Goal: Find specific page/section: Find specific page/section

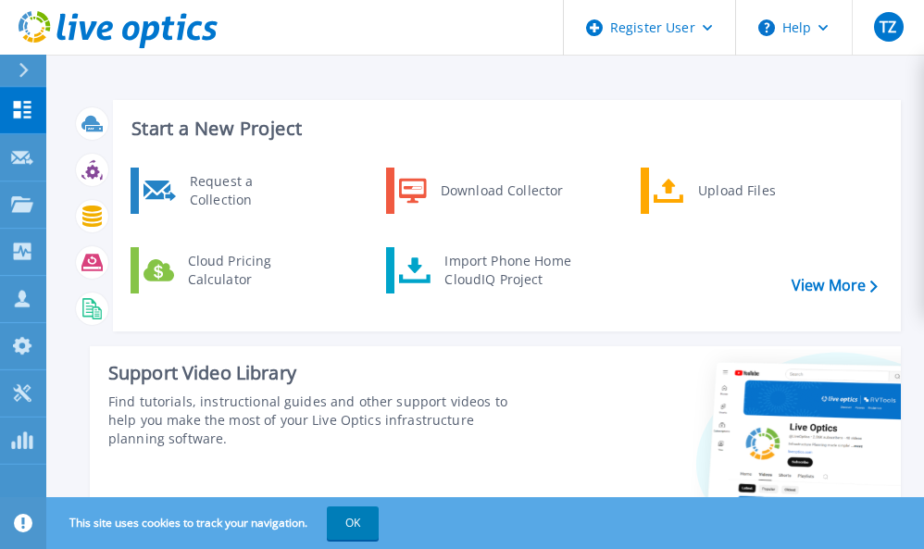
click at [345, 527] on button "OK" at bounding box center [353, 523] width 52 height 33
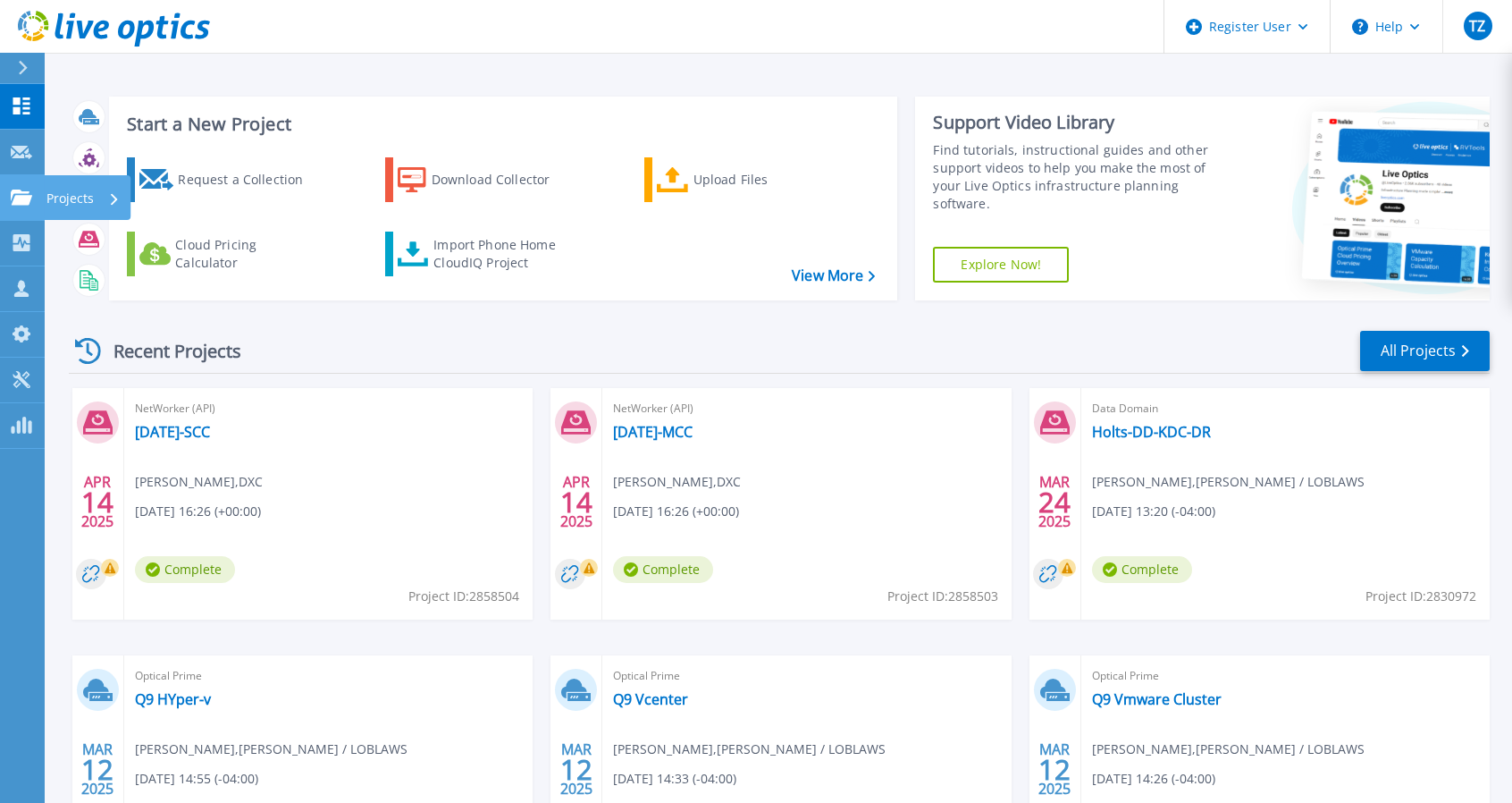
click at [49, 192] on p "Projects" at bounding box center [69, 199] width 47 height 46
click at [546, 329] on div "Recent Projects All Projects" at bounding box center [779, 351] width 1421 height 44
click at [21, 58] on div at bounding box center [31, 68] width 29 height 30
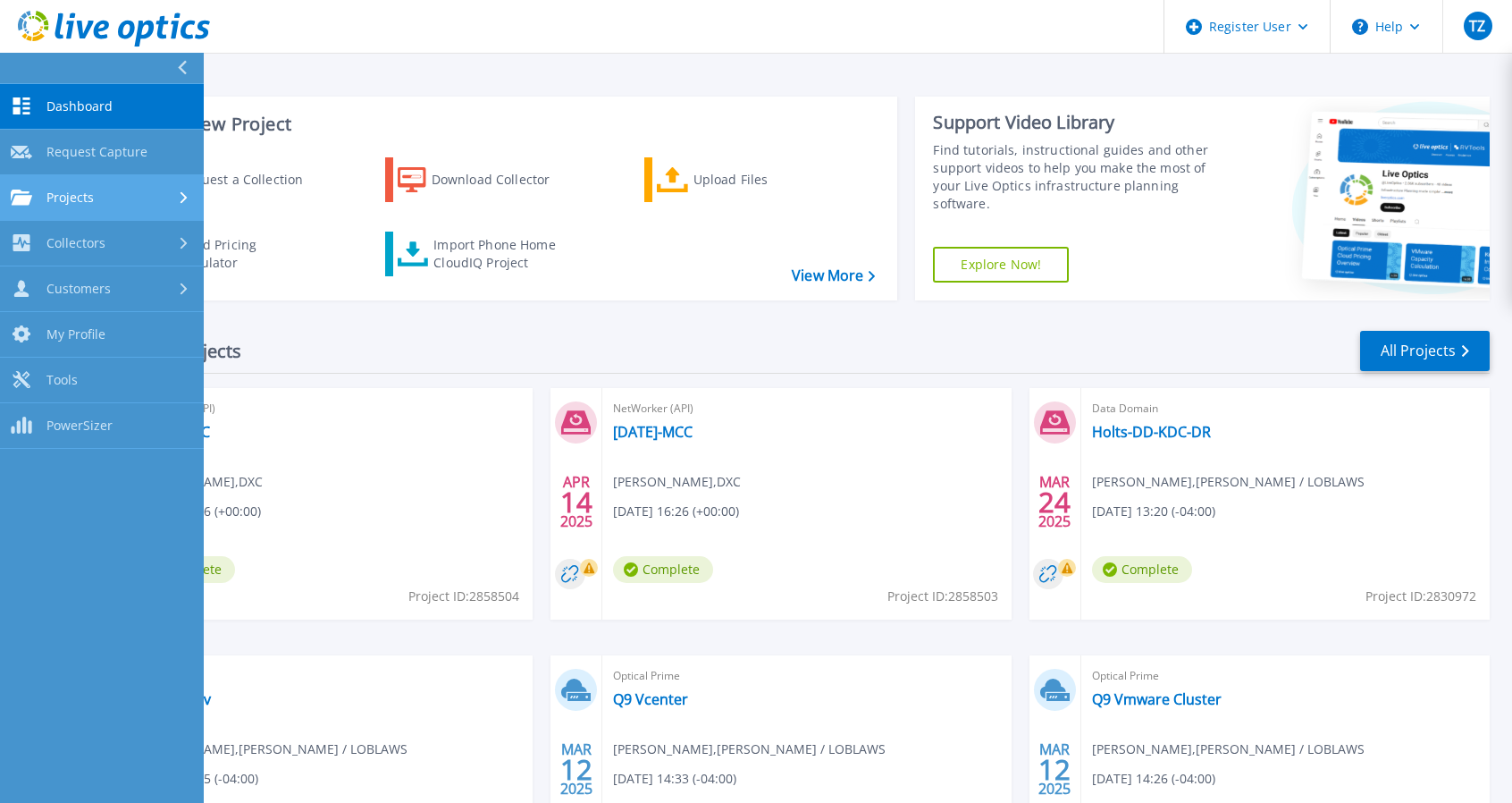
click at [107, 207] on link "Projects Projects" at bounding box center [101, 198] width 204 height 45
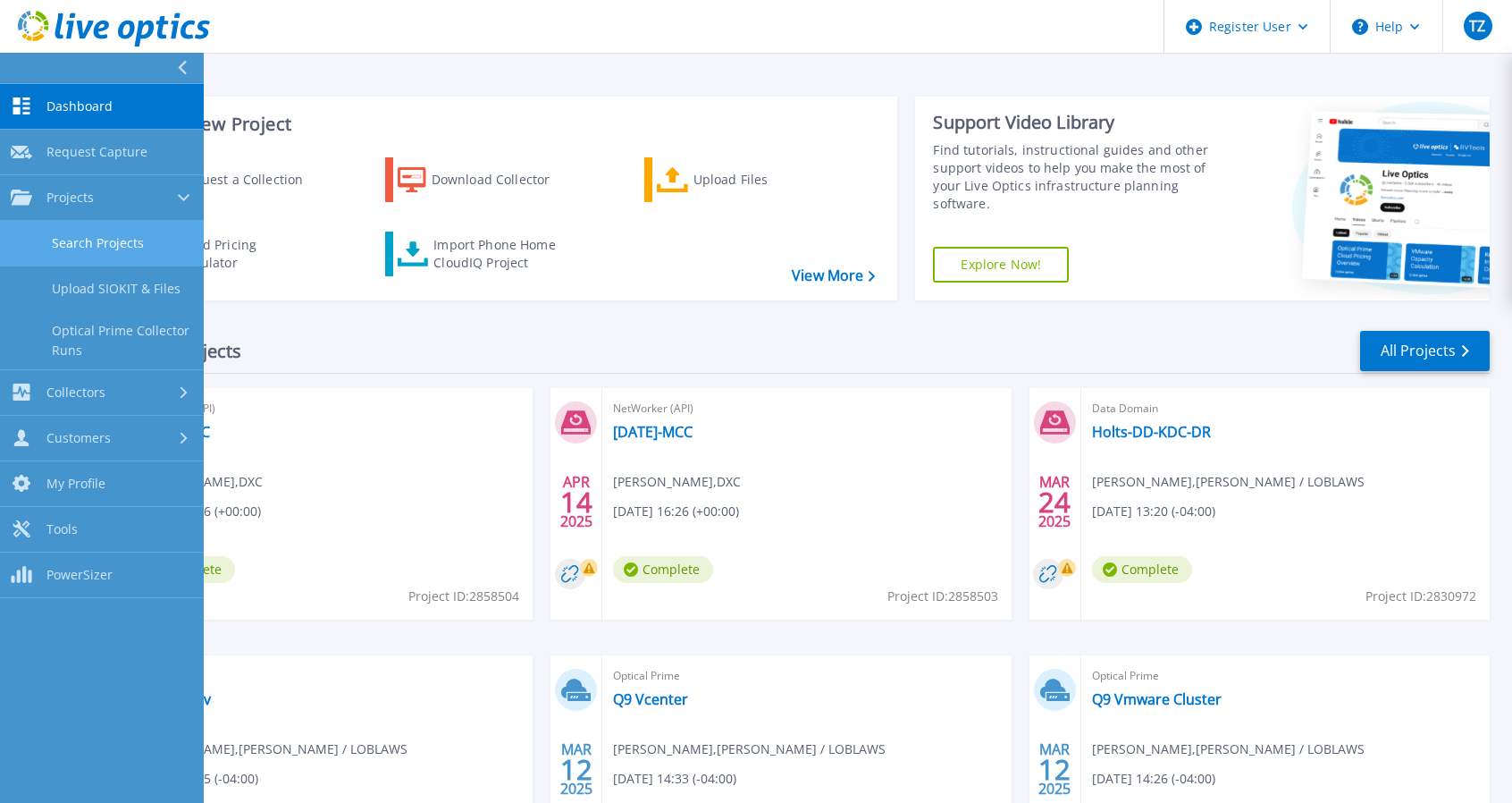
click at [147, 246] on link "Search Projects" at bounding box center [101, 243] width 204 height 45
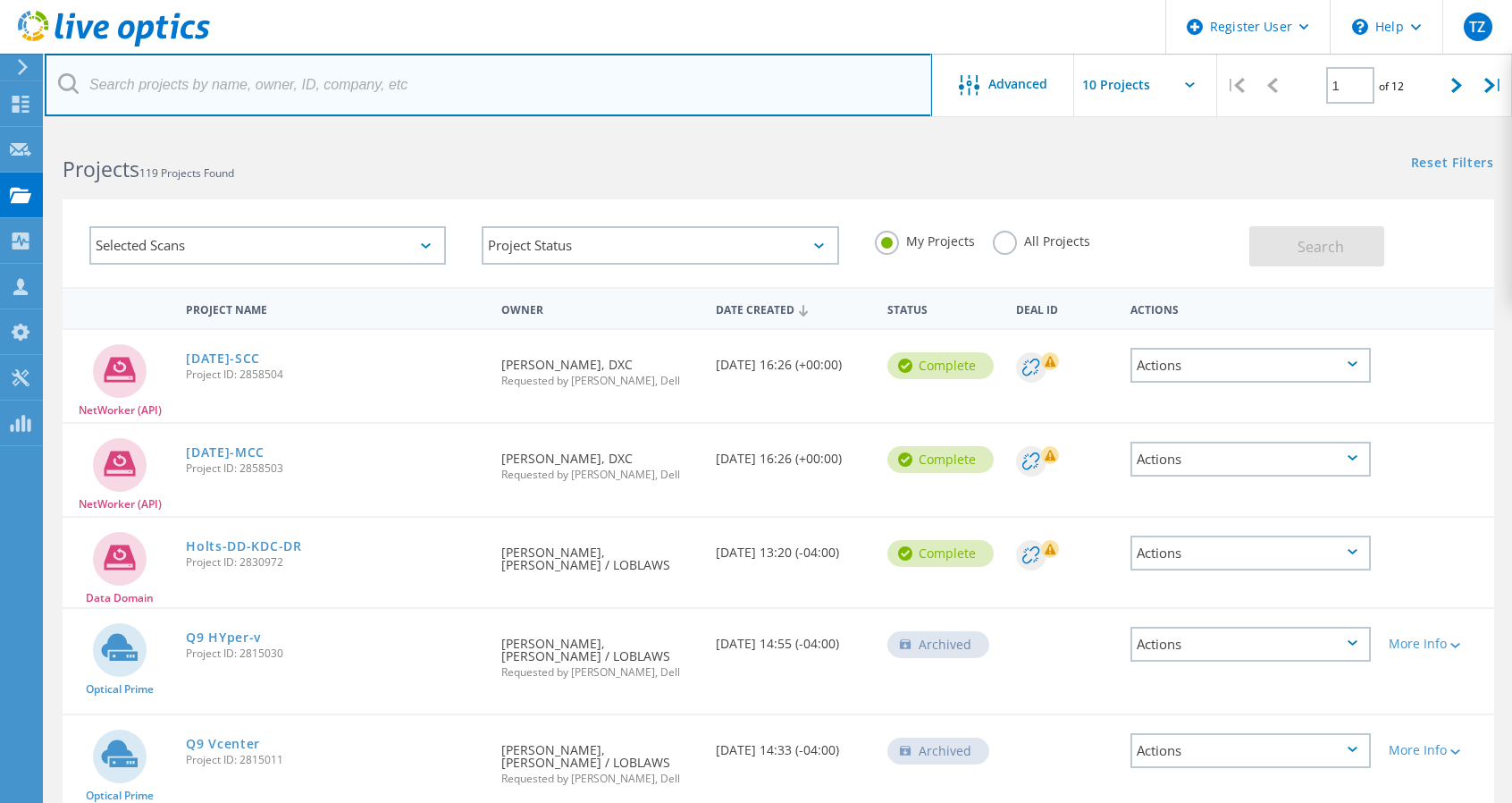
click at [442, 95] on input "text" at bounding box center [488, 85] width 888 height 63
type input "omers"
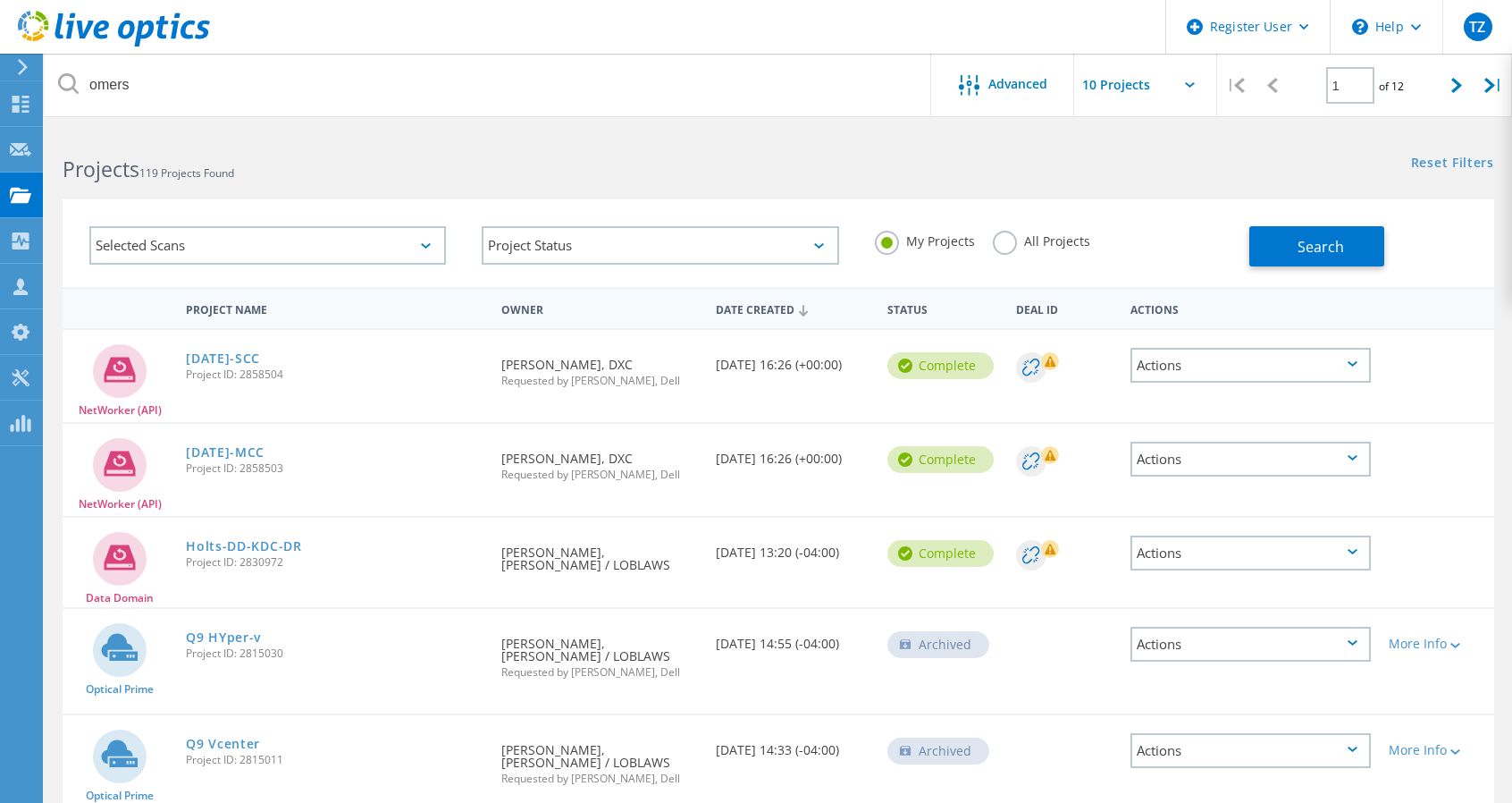
click at [1008, 246] on label "All Projects" at bounding box center [1041, 239] width 97 height 17
click at [0, 0] on input "All Projects" at bounding box center [0, 0] width 0 height 0
click at [1291, 237] on button "Search" at bounding box center [1317, 246] width 135 height 41
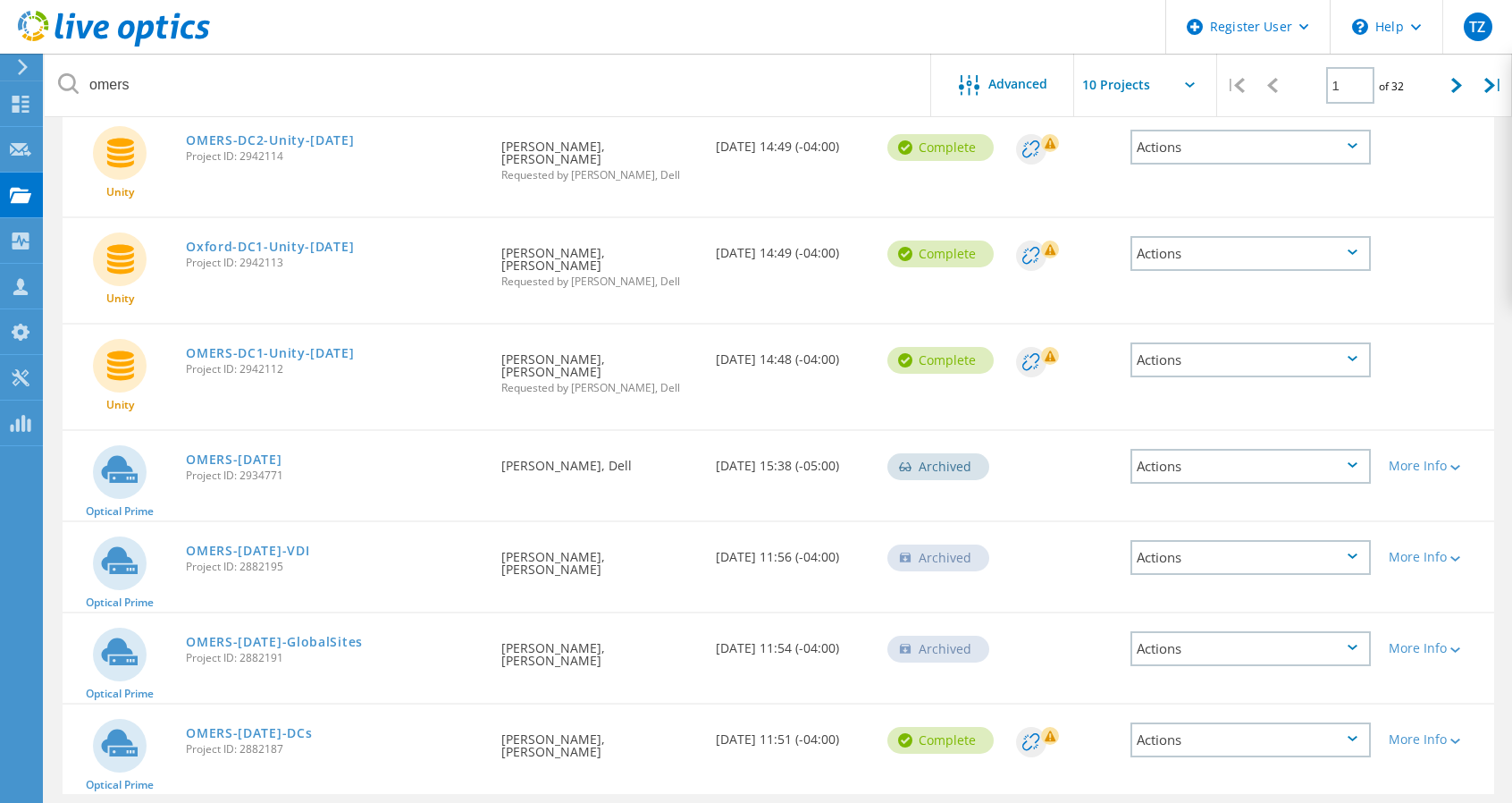
scroll to position [164, 0]
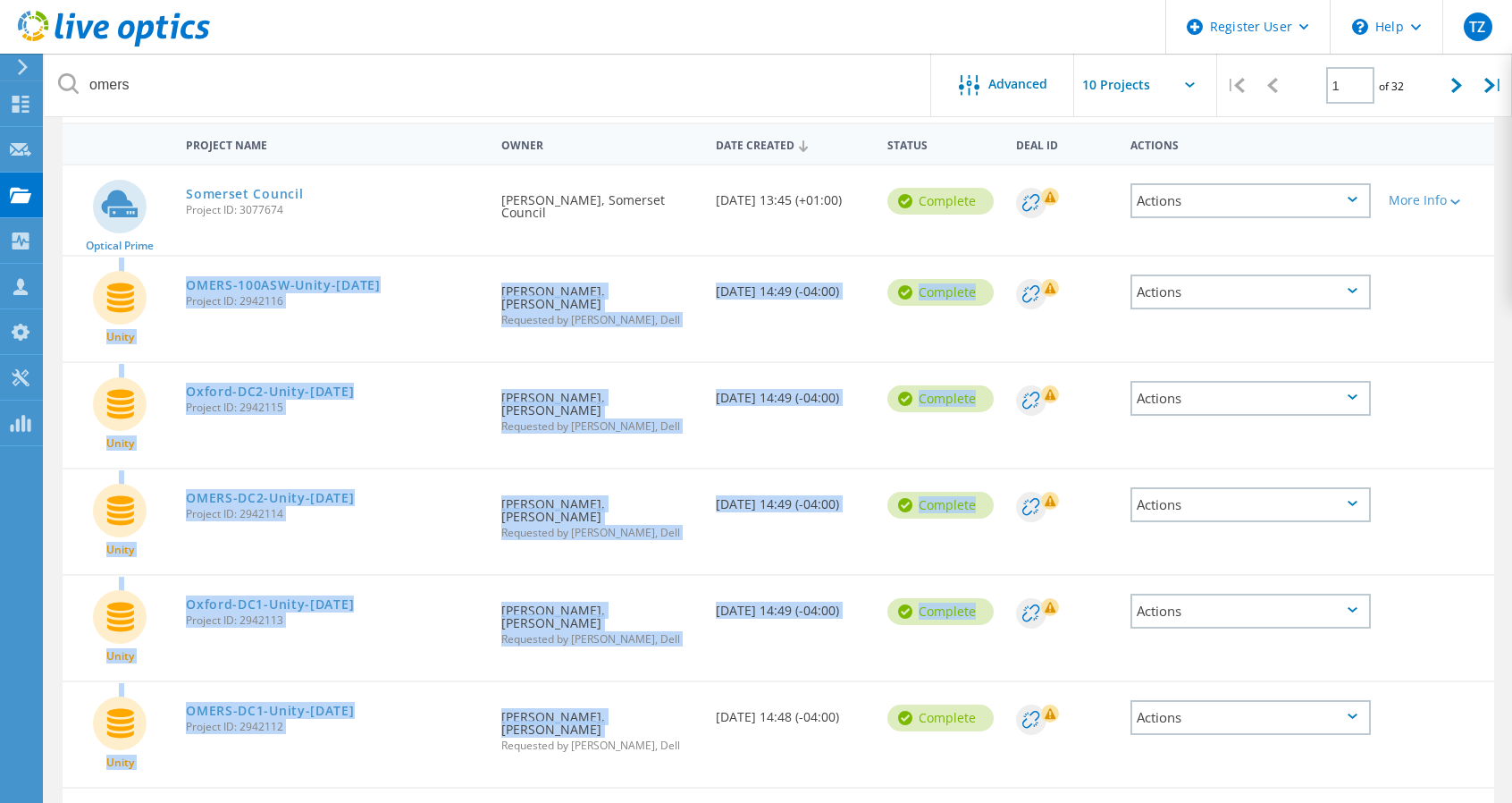
drag, startPoint x: 463, startPoint y: 235, endPoint x: 468, endPoint y: 673, distance: 438.0
click at [493, 693] on div "Optical Prime Somerset Council Project ID: 3077674 Requested By Mark Woolaway, …" at bounding box center [779, 658] width 1432 height 988
click at [443, 682] on div "OMERS-DC1-Unity-Jun2025 Project ID: 2942112" at bounding box center [334, 716] width 315 height 68
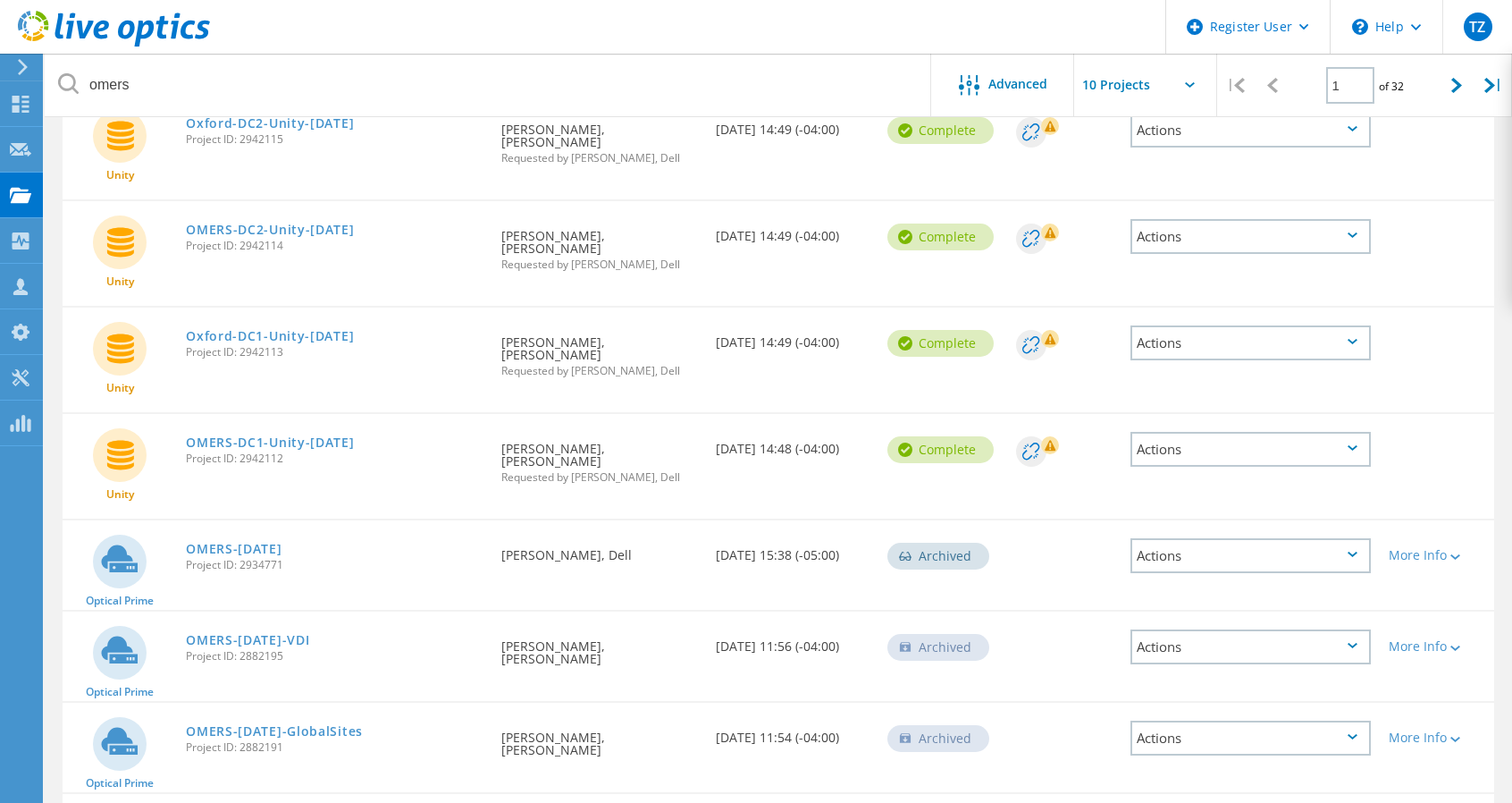
scroll to position [522, 0]
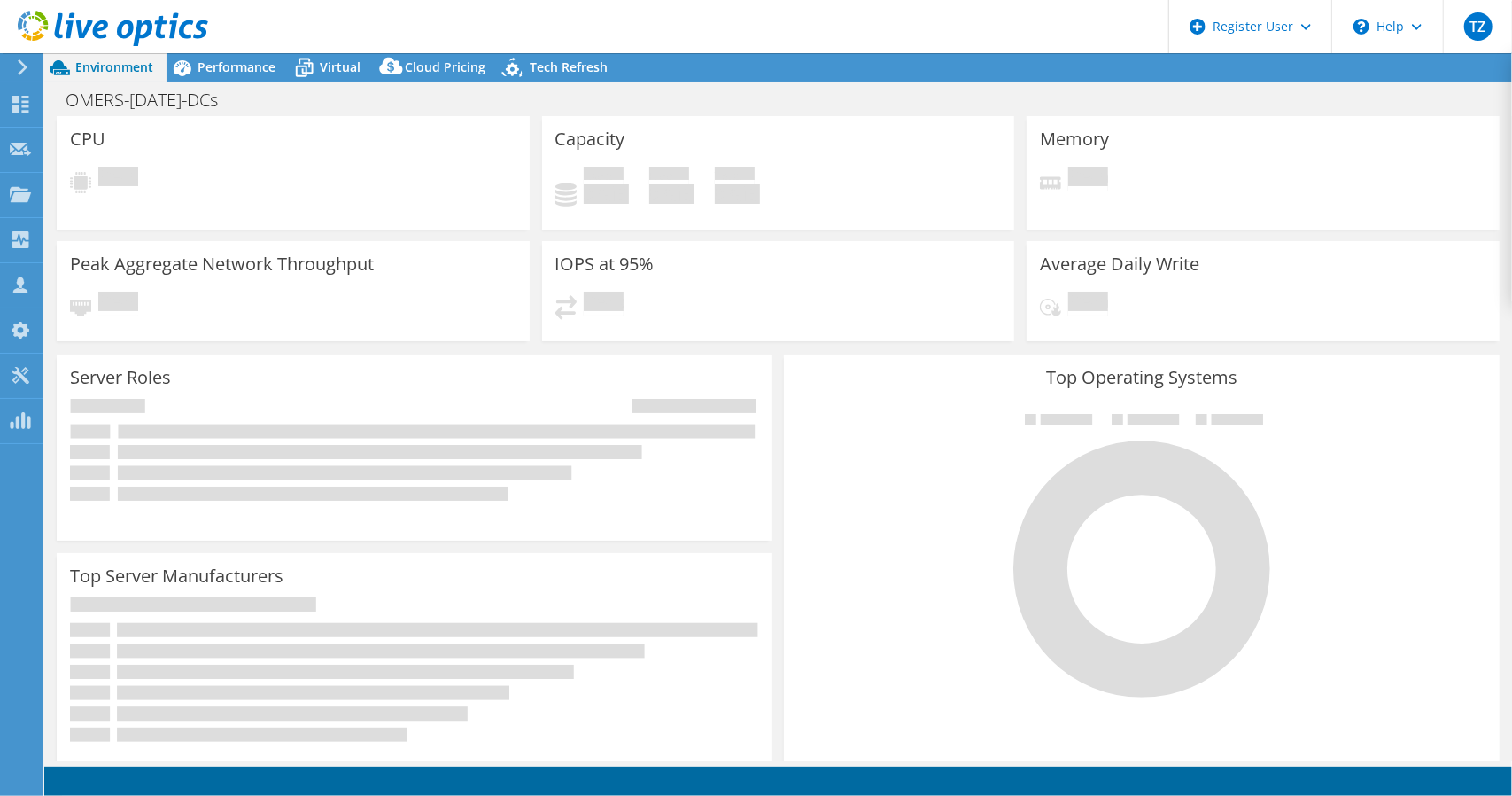
select select "[GEOGRAPHIC_DATA]"
select select "CAD"
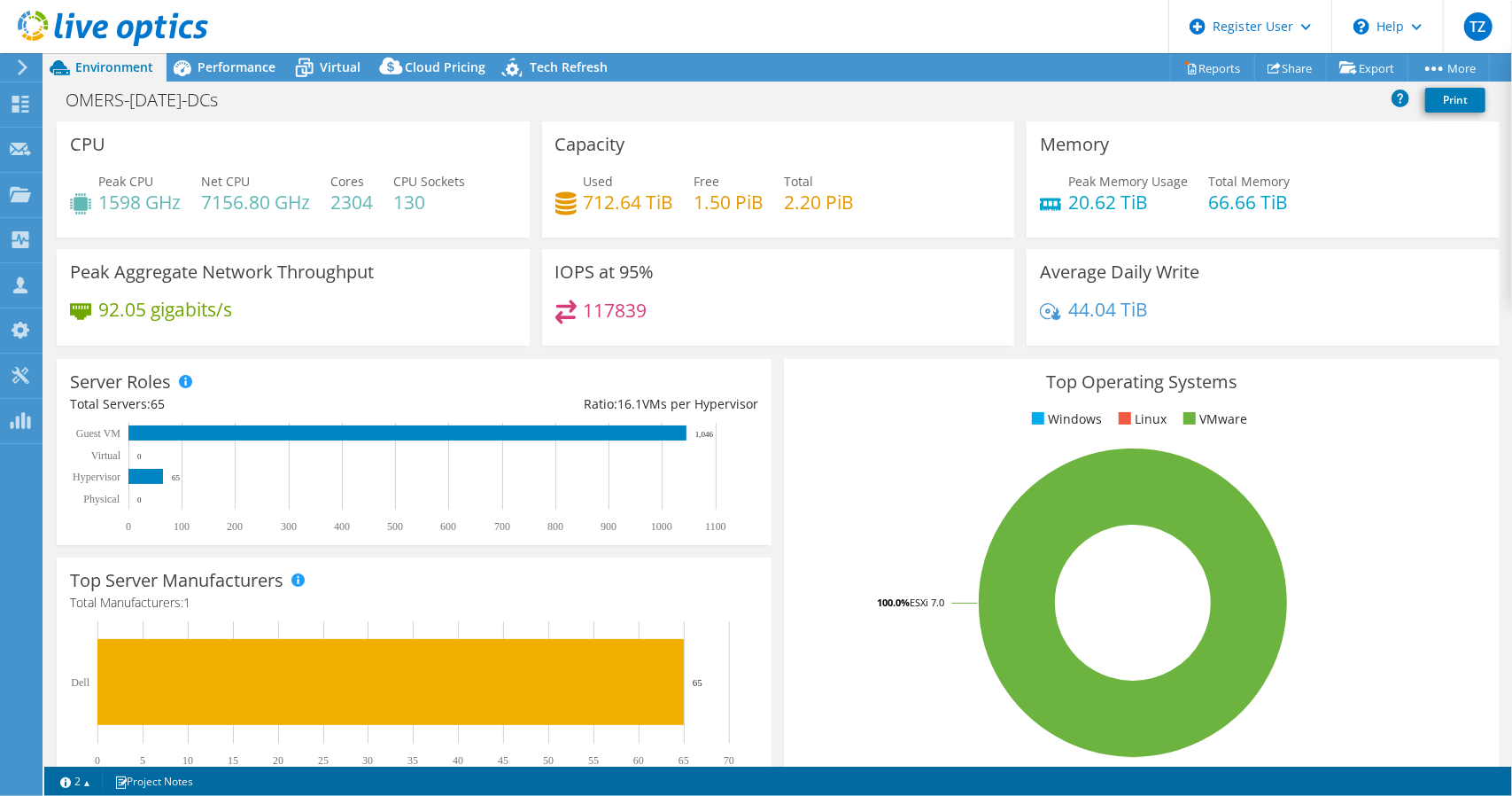
click at [345, 361] on div "Server Roles Total Servers: 65 Ratio: 16.1 VMs per Hypervisor 0 100 200 300 400…" at bounding box center [413, 452] width 714 height 187
click at [412, 199] on h4 "130" at bounding box center [428, 202] width 72 height 19
click at [451, 201] on h4 "130" at bounding box center [428, 202] width 72 height 19
click at [355, 197] on h4 "2304" at bounding box center [351, 202] width 42 height 19
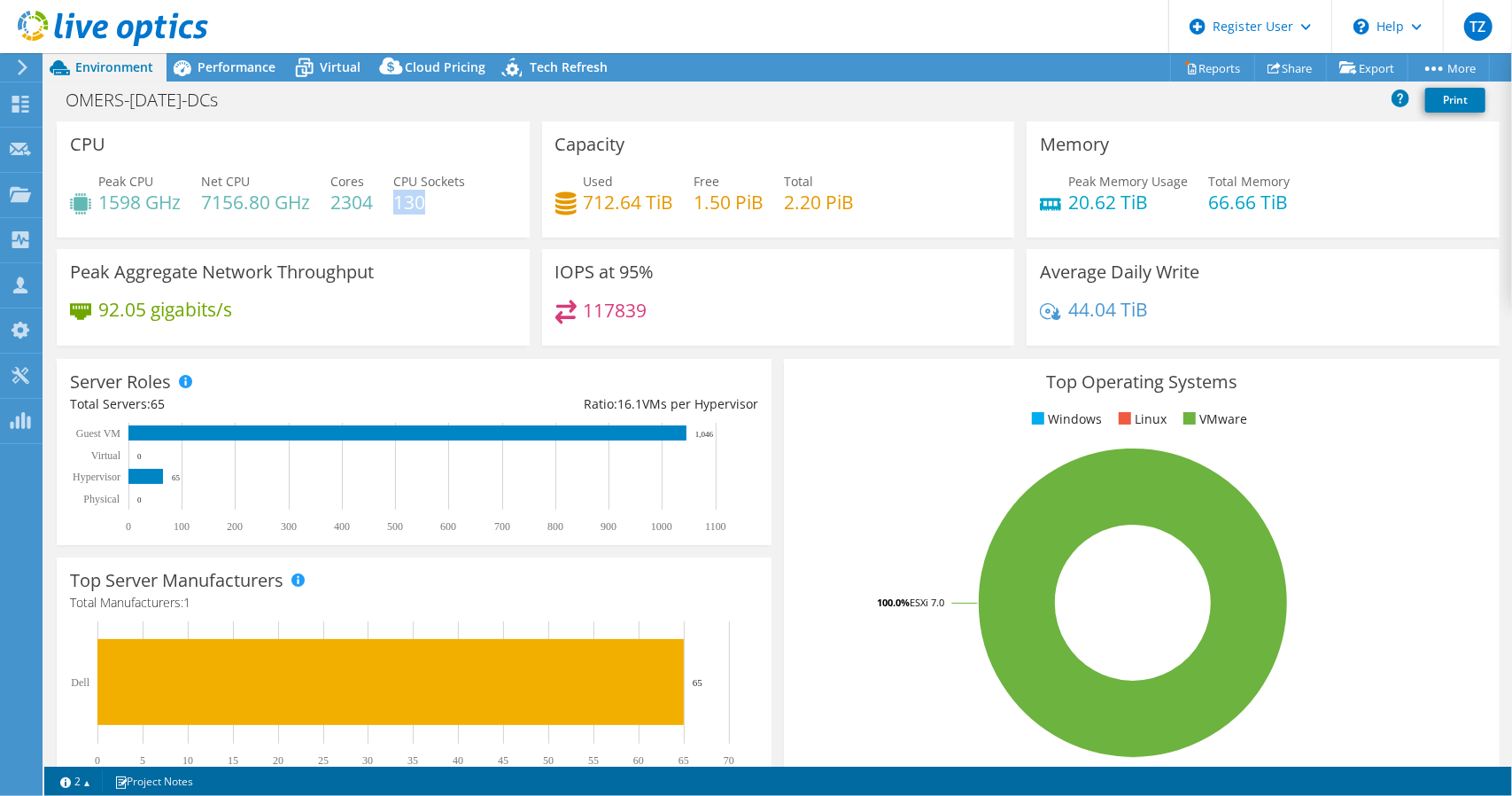
drag, startPoint x: 443, startPoint y: 199, endPoint x: 395, endPoint y: 201, distance: 48.0
click at [395, 201] on h4 "130" at bounding box center [428, 202] width 72 height 19
click at [463, 218] on div "Peak CPU 1598 GHz Net CPU 7156.80 GHz Cores 2304 CPU Sockets 130" at bounding box center [293, 201] width 447 height 57
click at [414, 205] on h4 "130" at bounding box center [428, 202] width 72 height 19
